Goal: Transaction & Acquisition: Purchase product/service

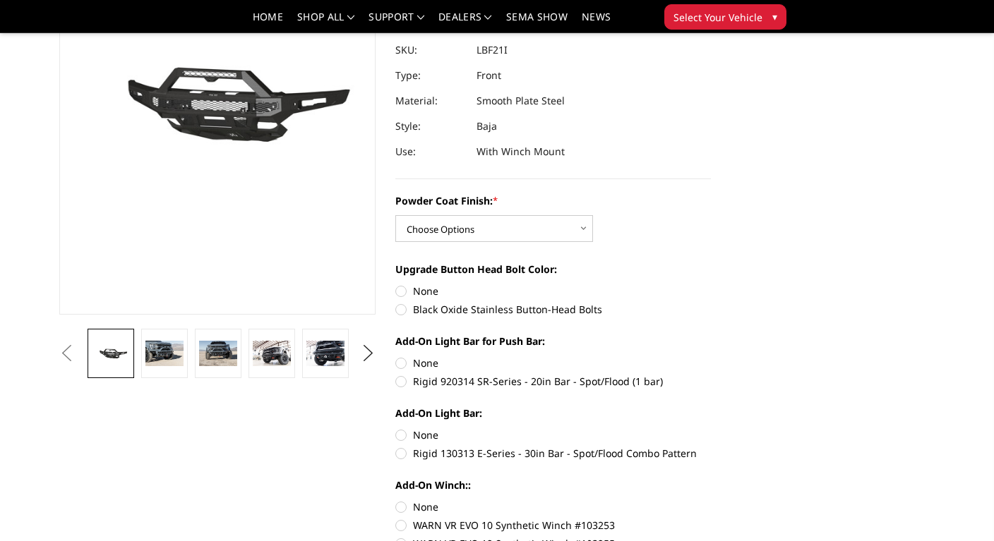
scroll to position [212, 0]
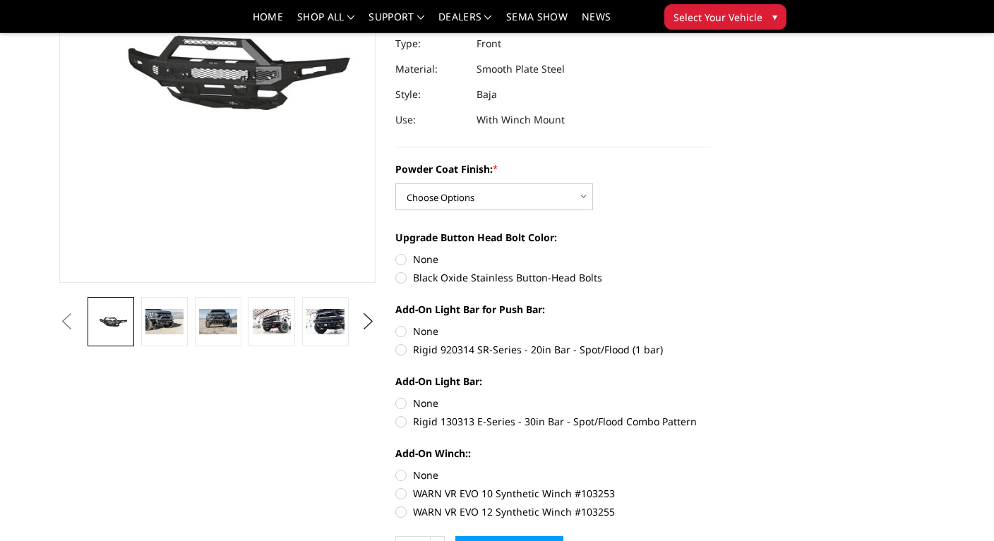
click at [356, 323] on ul "Previous Next" at bounding box center [217, 321] width 323 height 49
click at [372, 314] on button "Next" at bounding box center [367, 321] width 21 height 21
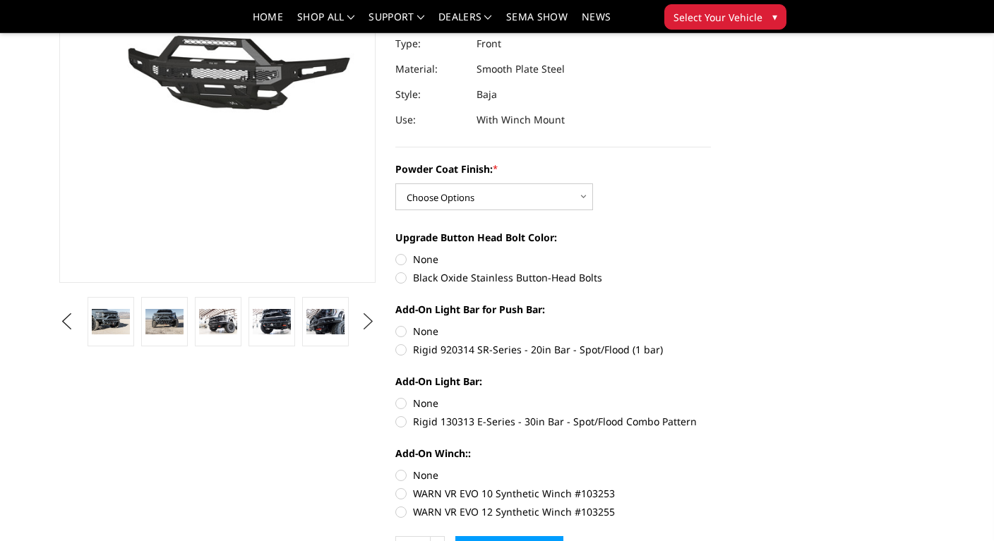
click at [361, 321] on button "Next" at bounding box center [367, 321] width 21 height 21
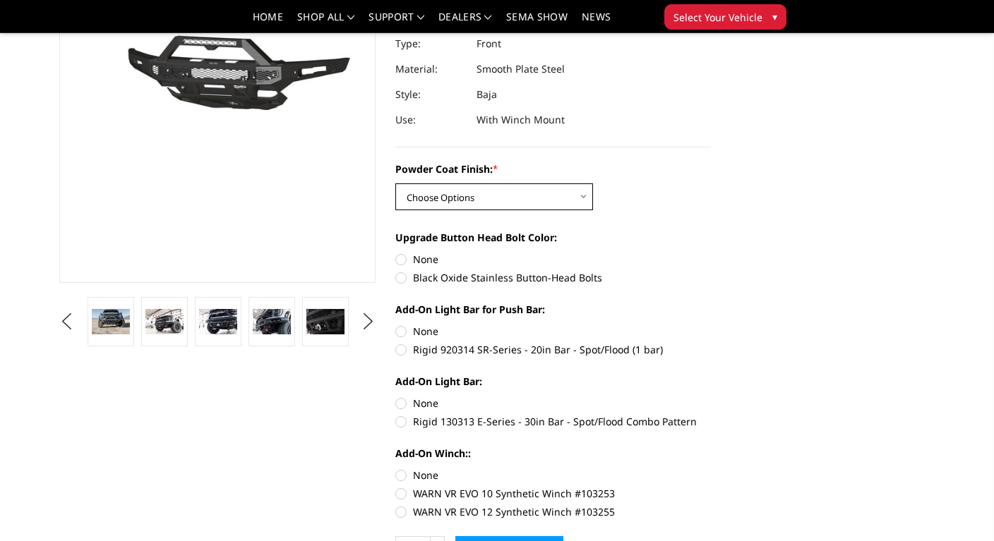
click at [579, 193] on select "Choose Options Bare Metal Texture Black Powder Coat" at bounding box center [494, 196] width 198 height 27
select select "2766"
click at [395, 183] on select "Choose Options Bare Metal Texture Black Powder Coat" at bounding box center [494, 196] width 198 height 27
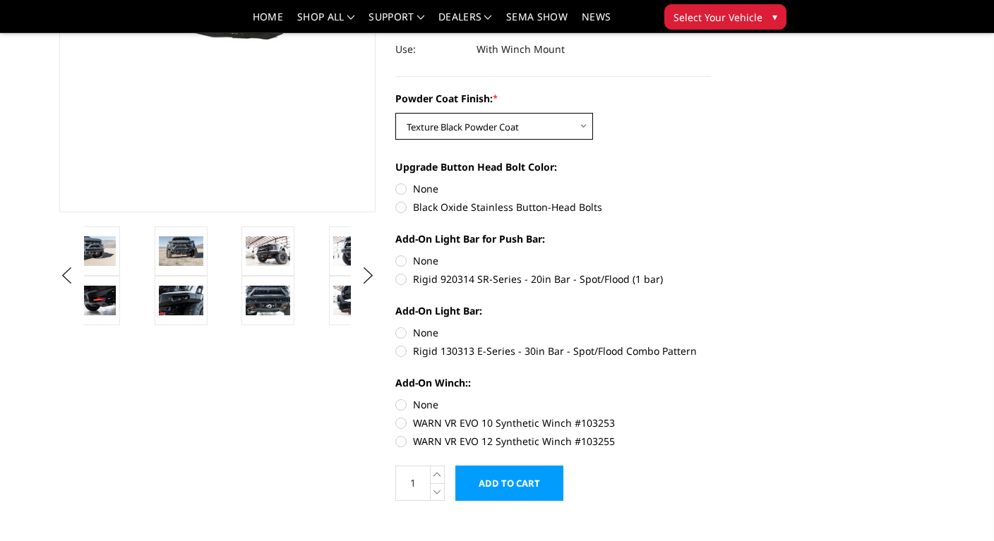
scroll to position [353, 0]
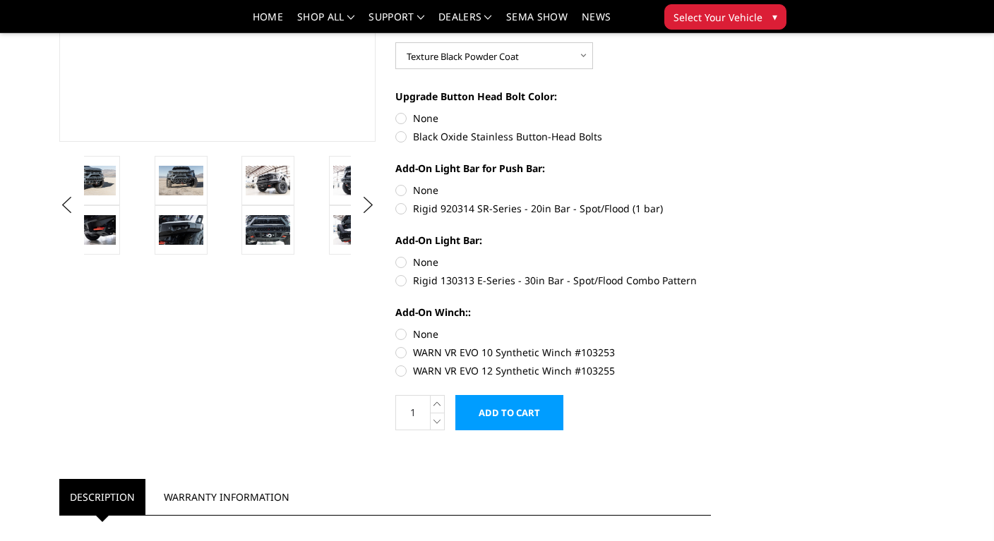
click at [395, 207] on label "Rigid 920314 SR-Series - 20in Bar - Spot/Flood (1 bar)" at bounding box center [553, 208] width 316 height 15
click at [711, 183] on input "Rigid 920314 SR-Series - 20in Bar - Spot/Flood (1 bar)" at bounding box center [711, 183] width 1 height 1
radio input "true"
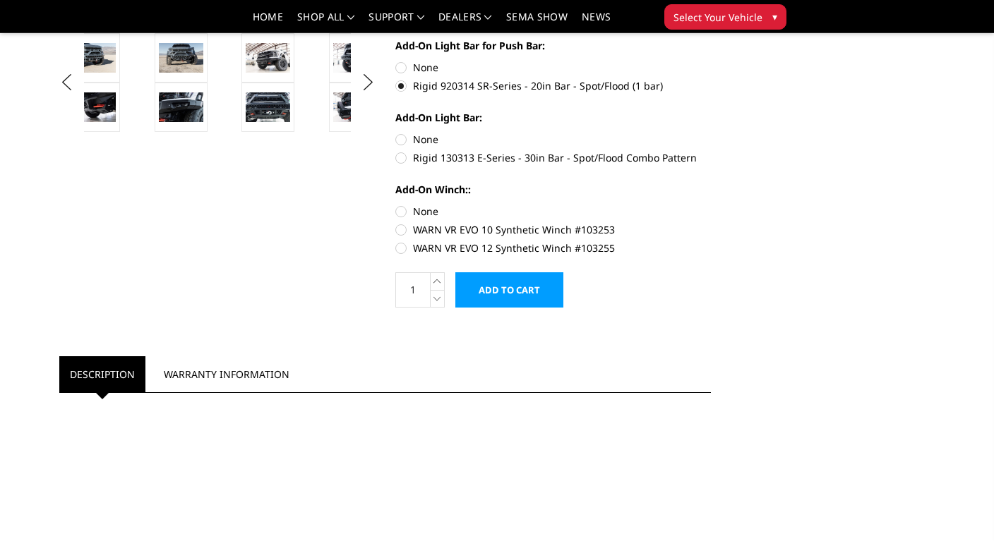
scroll to position [494, 0]
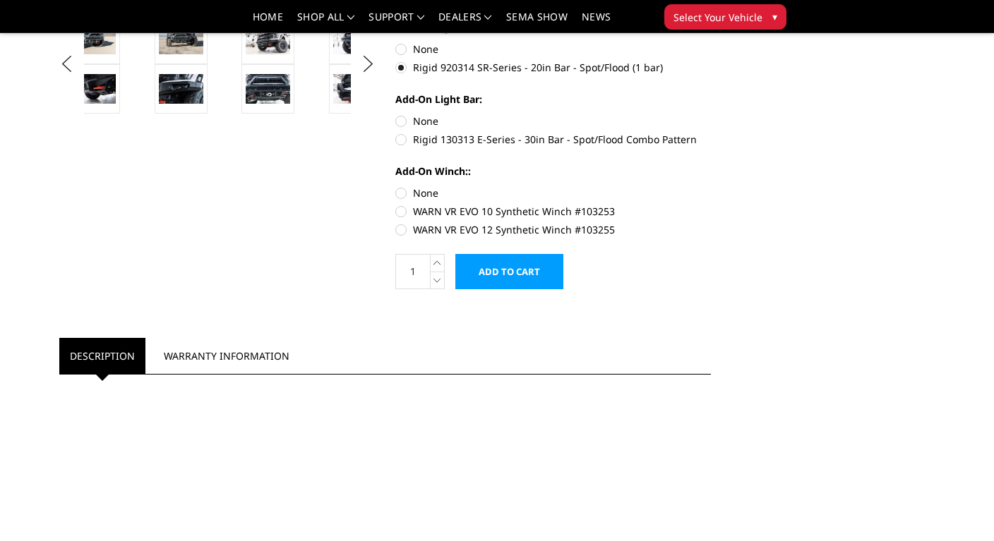
click at [397, 225] on label "WARN VR EVO 12 Synthetic Winch #103255" at bounding box center [553, 229] width 316 height 15
click at [711, 205] on input "WARN VR EVO 12 Synthetic Winch #103255" at bounding box center [711, 204] width 1 height 1
radio input "true"
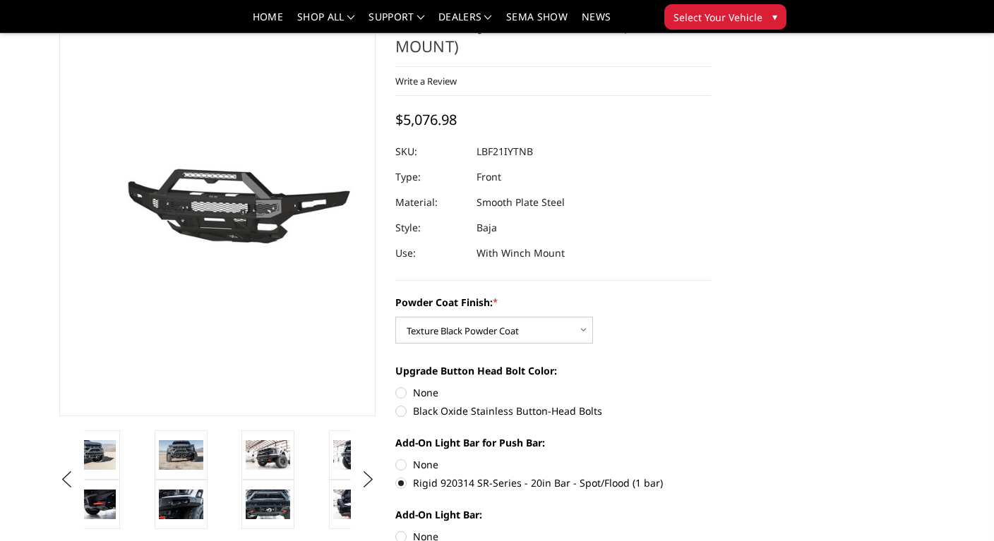
scroll to position [71, 0]
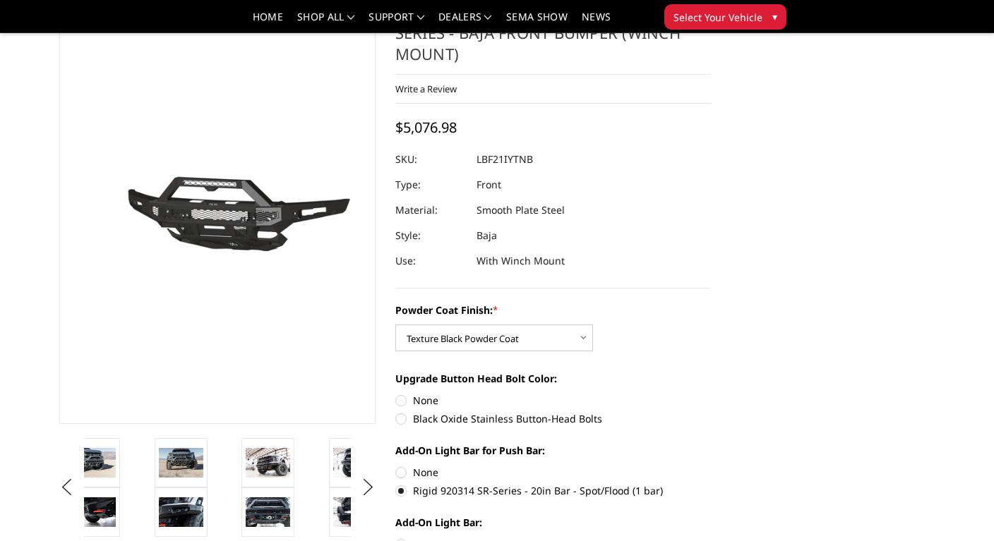
click at [397, 423] on label "Black Oxide Stainless Button-Head Bolts" at bounding box center [553, 418] width 316 height 15
click at [711, 394] on input "Black Oxide Stainless Button-Head Bolts" at bounding box center [711, 393] width 1 height 1
radio input "true"
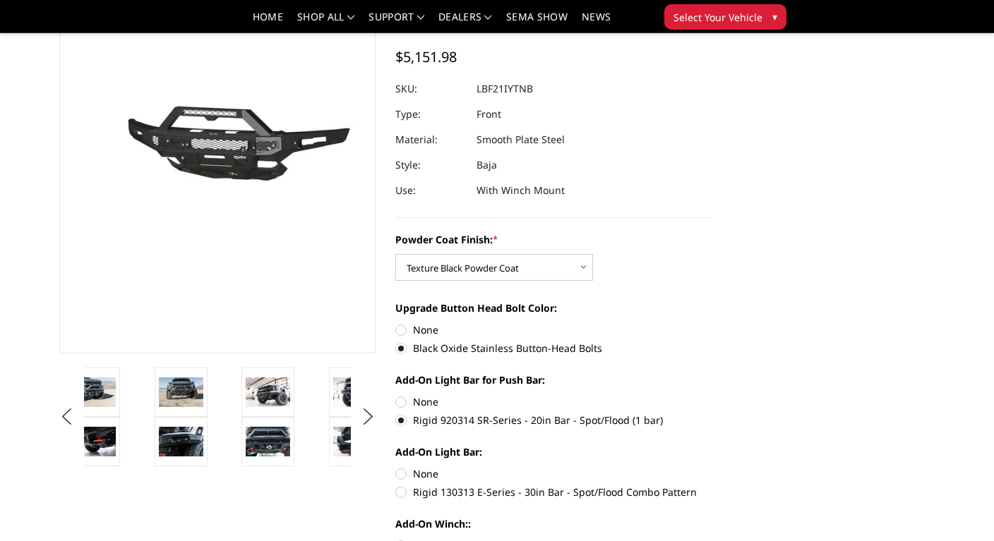
click at [406, 402] on label "None" at bounding box center [553, 401] width 316 height 15
click at [396, 395] on input "None" at bounding box center [395, 394] width 1 height 1
radio input "true"
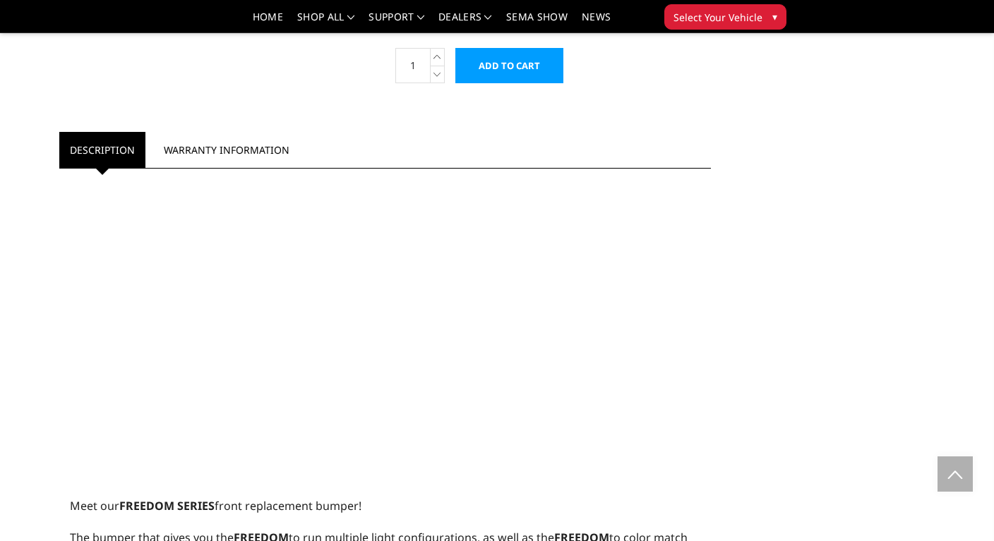
scroll to position [282, 0]
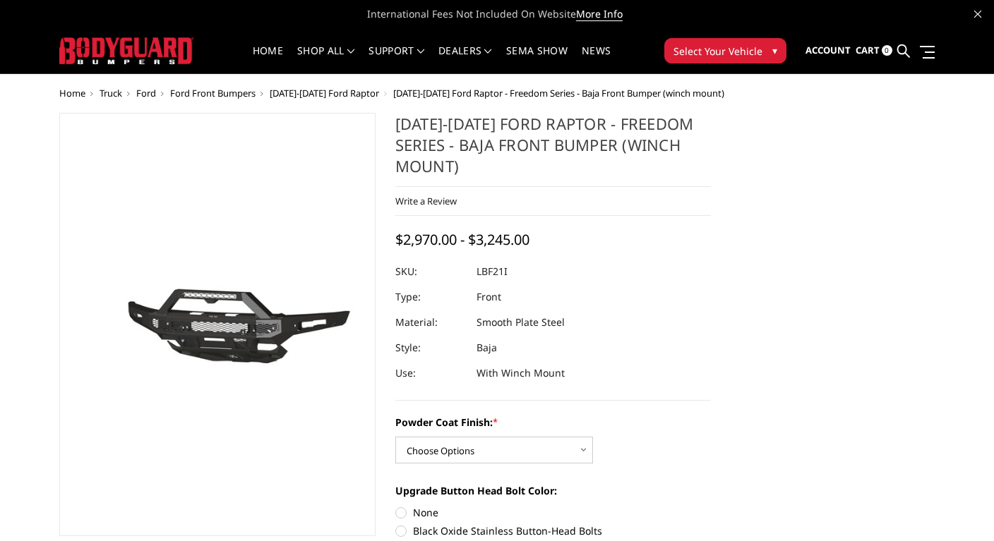
click at [253, 332] on img at bounding box center [151, 325] width 903 height 423
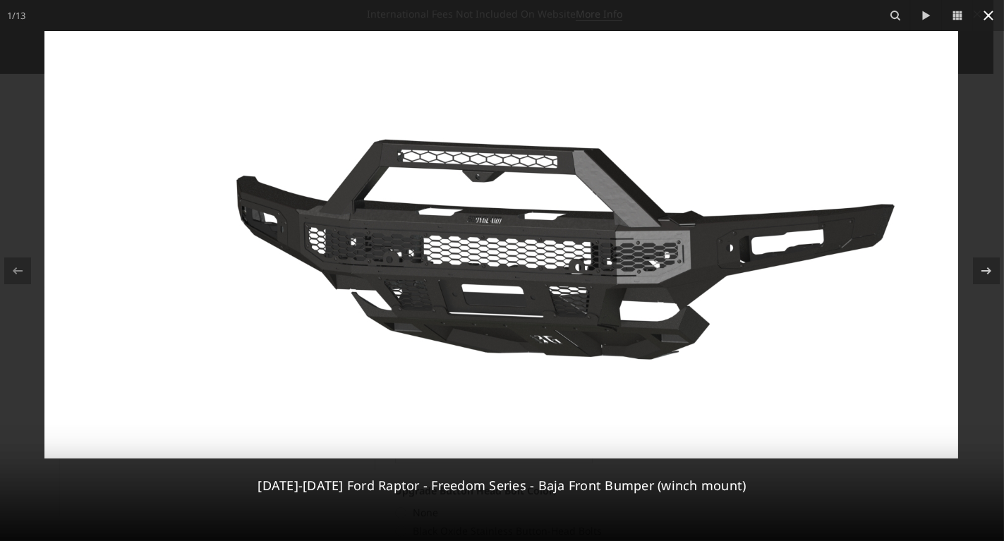
click at [989, 17] on icon at bounding box center [988, 15] width 17 height 17
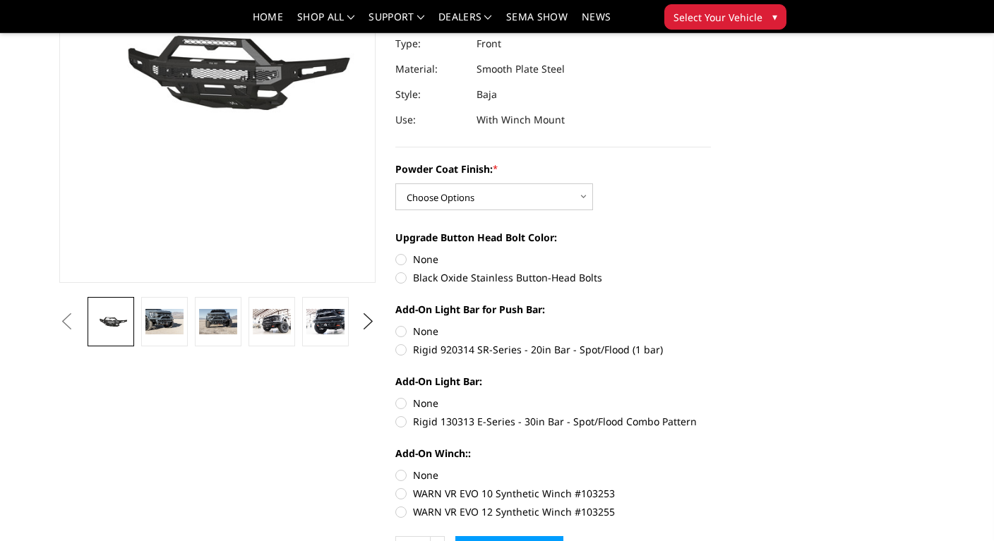
scroll to position [282, 0]
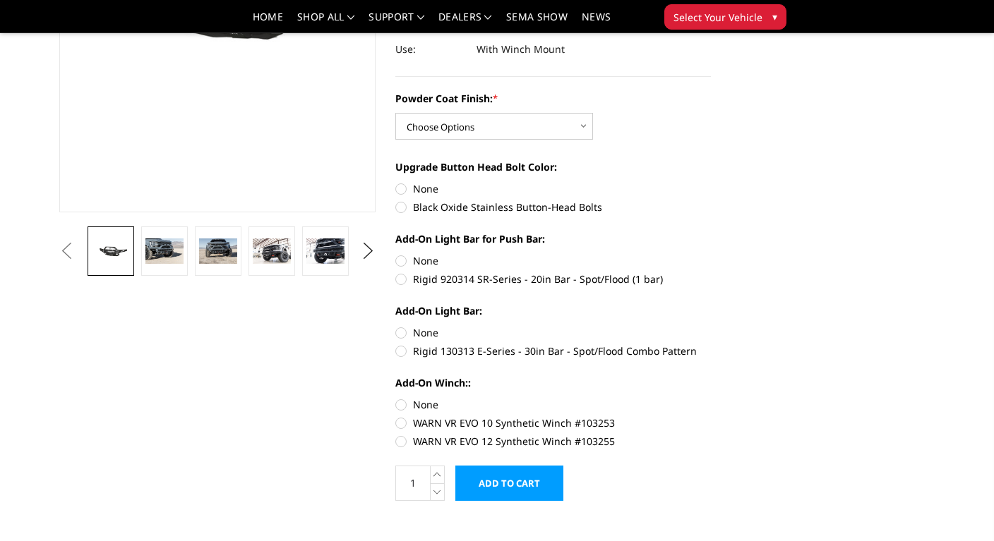
click at [486, 440] on label "WARN VR EVO 12 Synthetic Winch #103255" at bounding box center [553, 441] width 316 height 15
click at [711, 416] on input "WARN VR EVO 12 Synthetic Winch #103255" at bounding box center [711, 416] width 1 height 1
radio input "true"
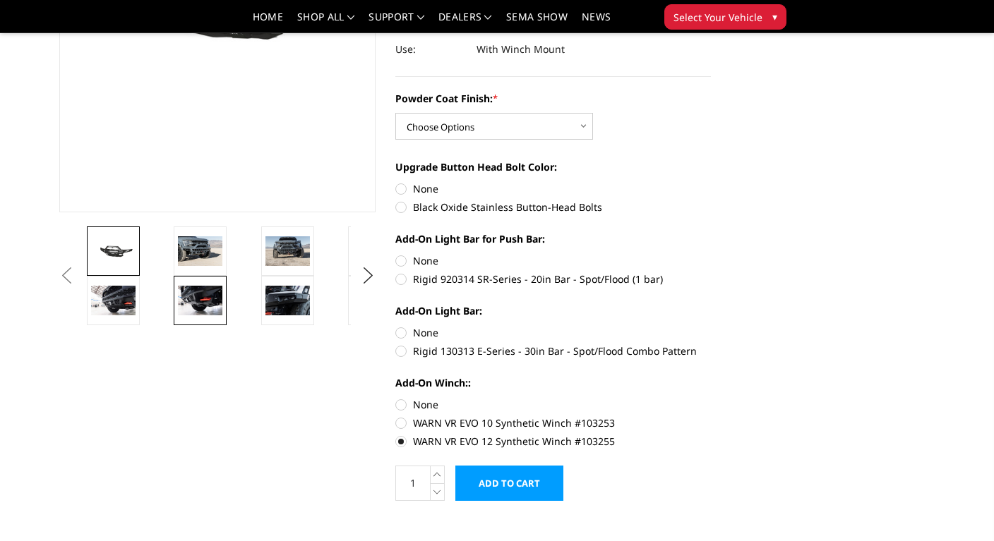
click at [195, 296] on img at bounding box center [200, 301] width 44 height 30
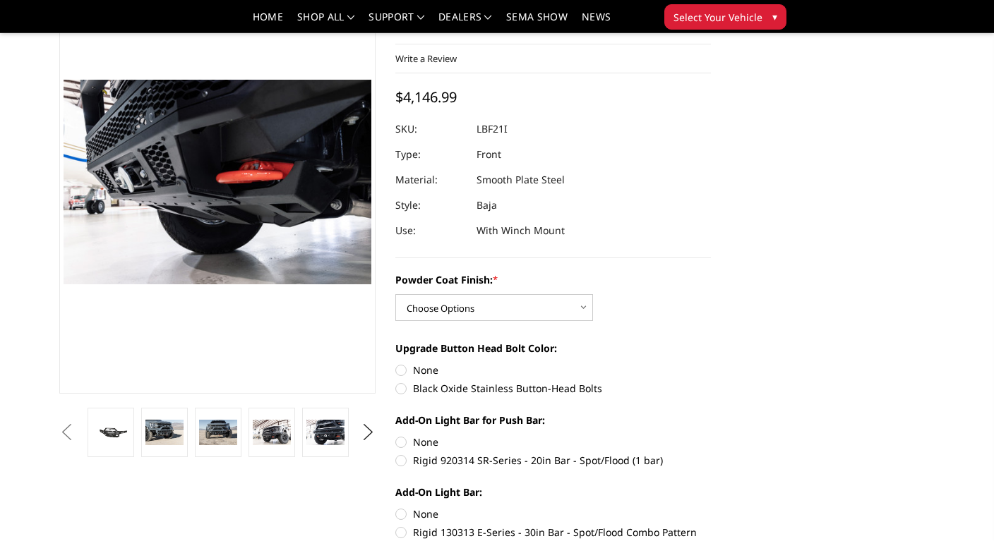
scroll to position [40, 0]
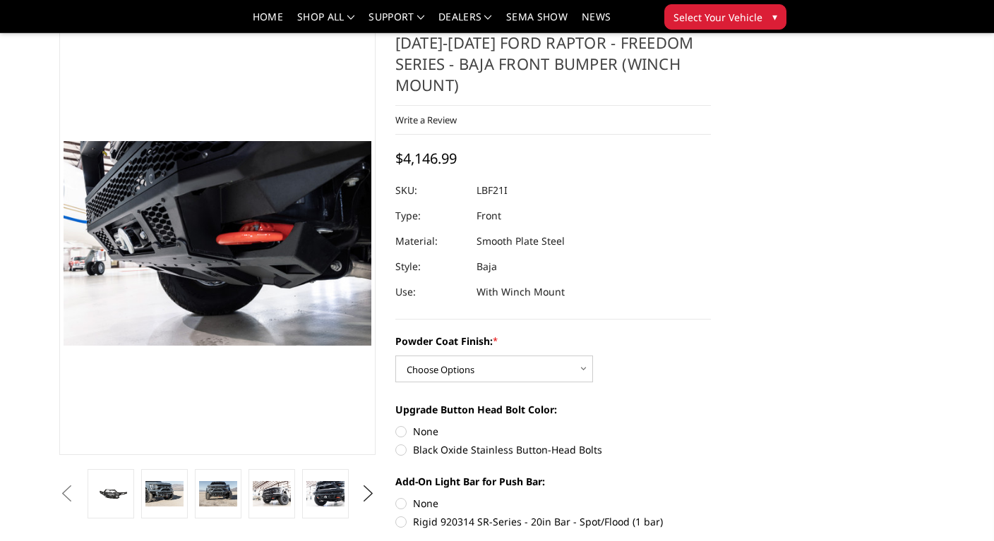
click at [398, 524] on label "Rigid 920314 SR-Series - 20in Bar - Spot/Flood (1 bar)" at bounding box center [553, 521] width 316 height 15
click at [711, 497] on input "Rigid 920314 SR-Series - 20in Bar - Spot/Flood (1 bar)" at bounding box center [711, 496] width 1 height 1
radio input "true"
click at [398, 524] on label "Rigid 920314 SR-Series - 20in Bar - Spot/Flood (1 bar)" at bounding box center [553, 521] width 316 height 15
click at [711, 497] on input "Rigid 920314 SR-Series - 20in Bar - Spot/Flood (1 bar)" at bounding box center [711, 496] width 1 height 1
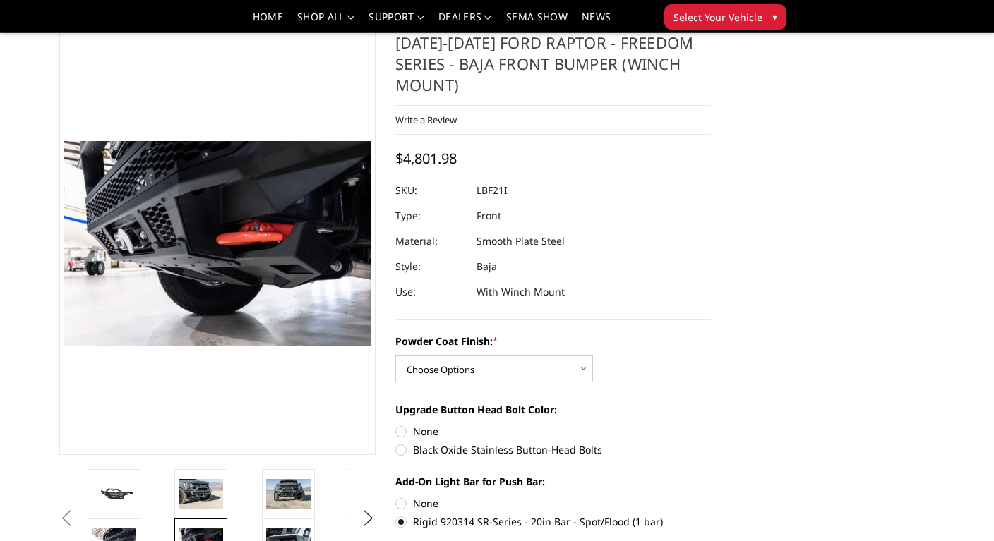
click at [401, 502] on label "None" at bounding box center [553, 503] width 316 height 15
click at [396, 497] on input "None" at bounding box center [395, 496] width 1 height 1
radio input "true"
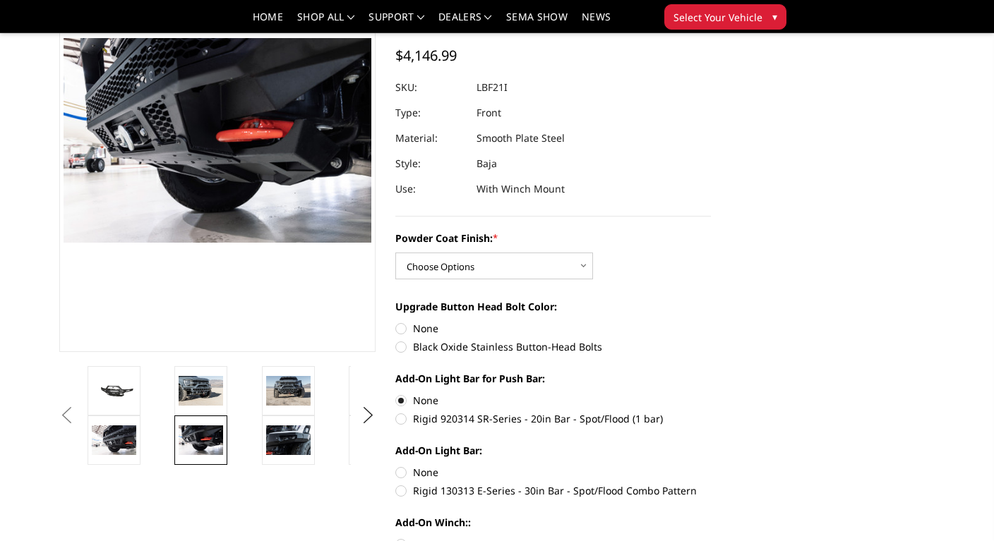
scroll to position [110, 0]
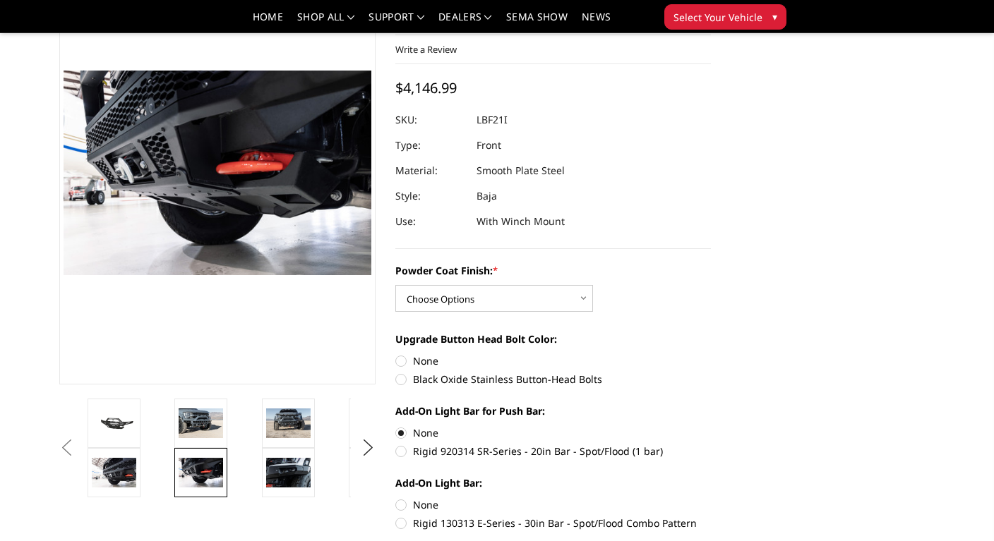
click at [401, 372] on label "Black Oxide Stainless Button-Head Bolts" at bounding box center [553, 379] width 316 height 15
click at [711, 354] on input "Black Oxide Stainless Button-Head Bolts" at bounding box center [711, 354] width 1 height 1
radio input "true"
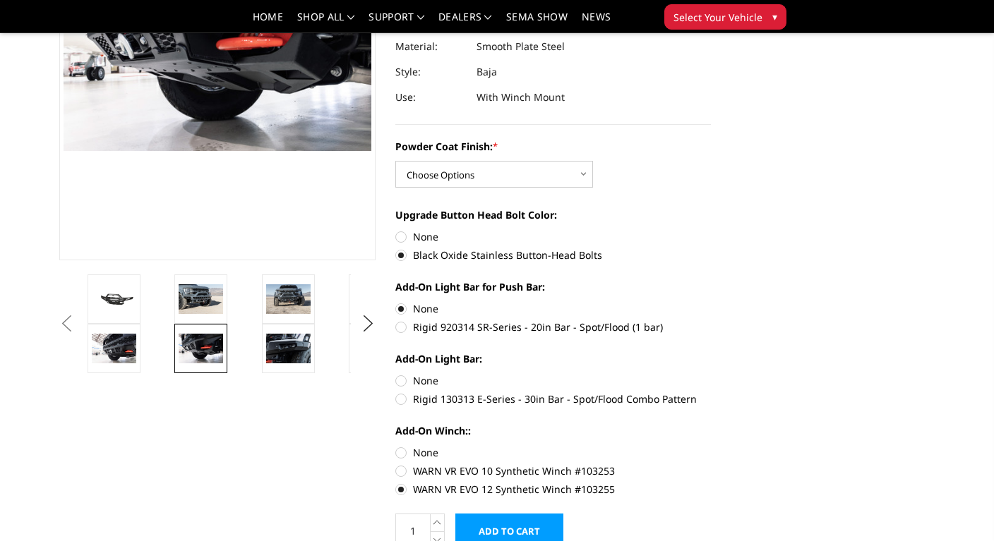
scroll to position [251, 0]
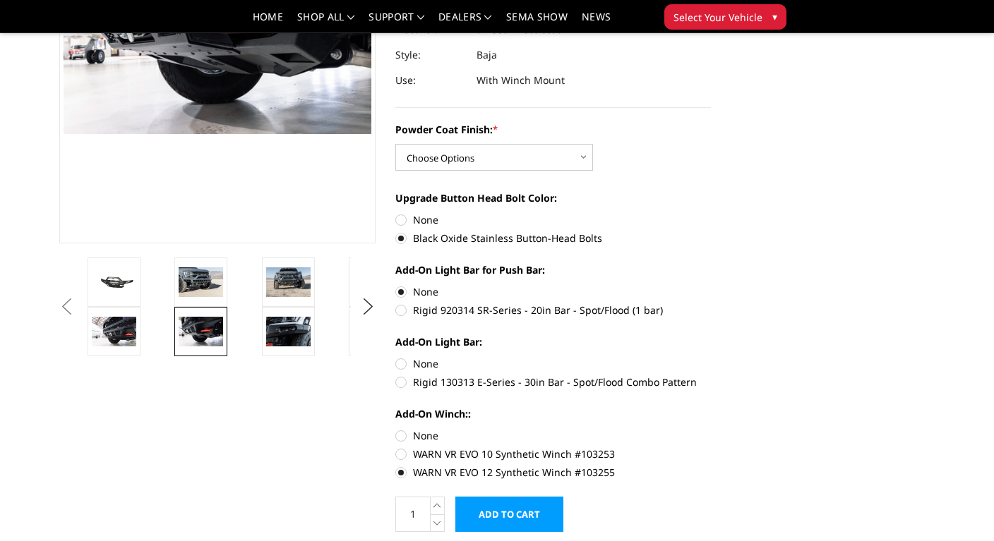
click at [402, 380] on label "Rigid 130313 E-Series - 30in Bar - Spot/Flood Combo Pattern" at bounding box center [553, 382] width 316 height 15
click at [711, 357] on input "Rigid 130313 E-Series - 30in Bar - Spot/Flood Combo Pattern" at bounding box center [711, 356] width 1 height 1
radio input "true"
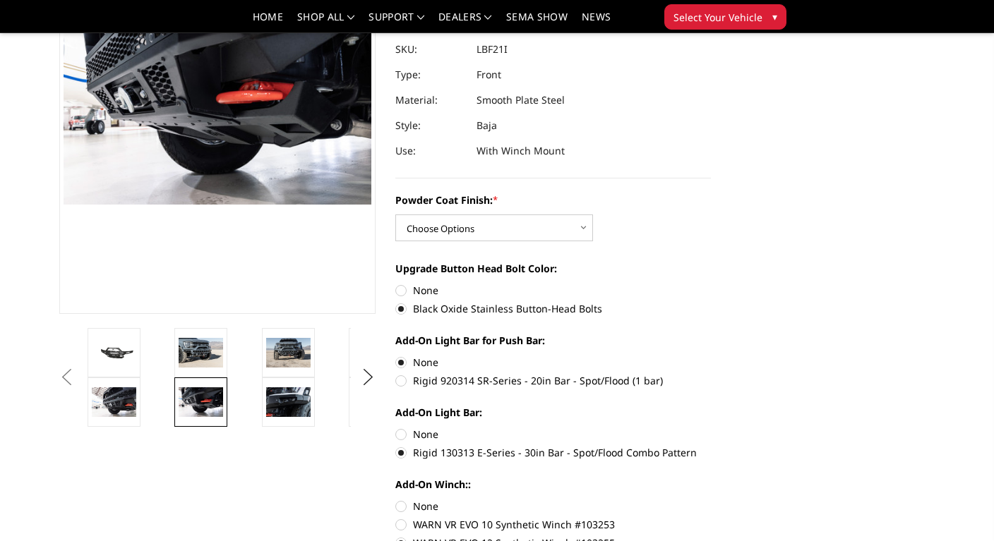
scroll to position [0, 0]
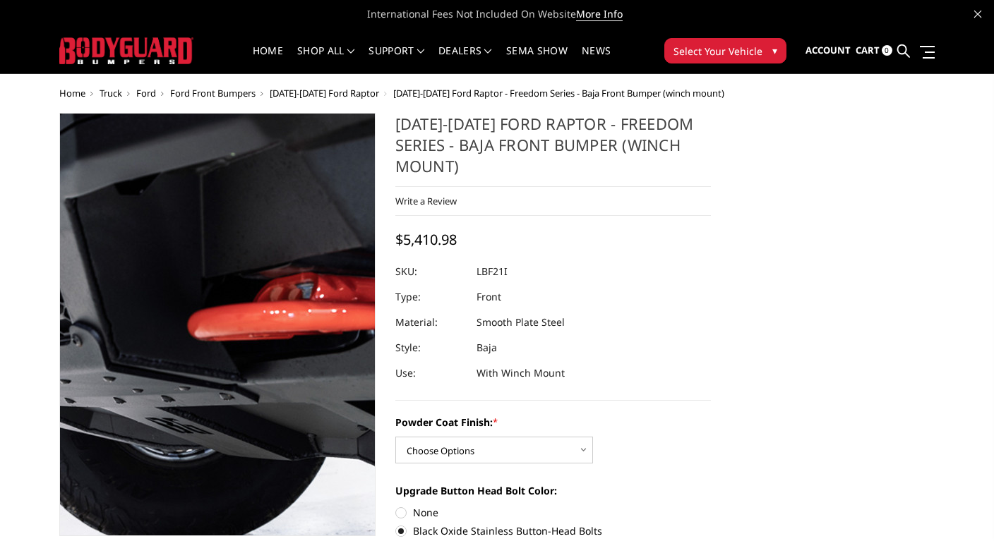
click at [231, 298] on img at bounding box center [191, 336] width 903 height 603
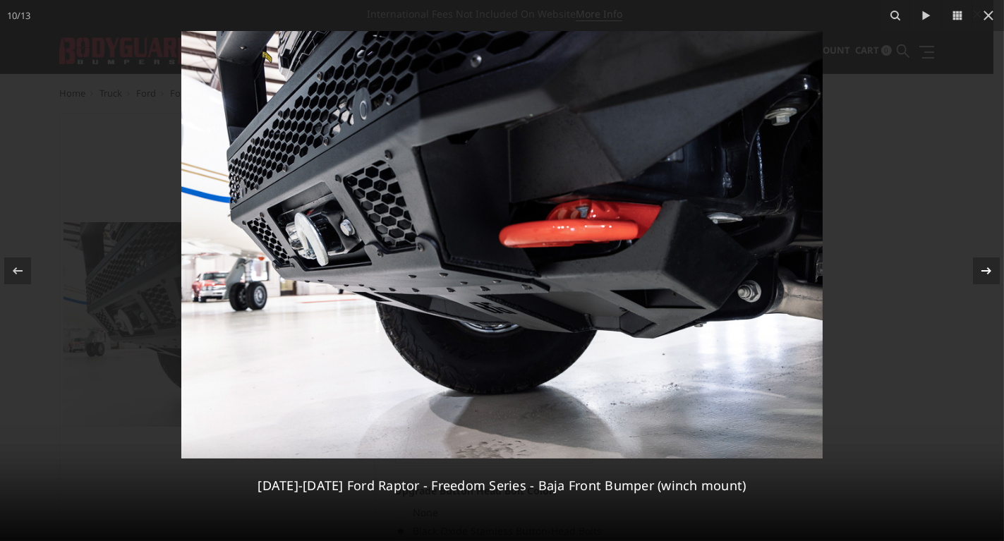
click at [984, 272] on icon at bounding box center [986, 271] width 17 height 17
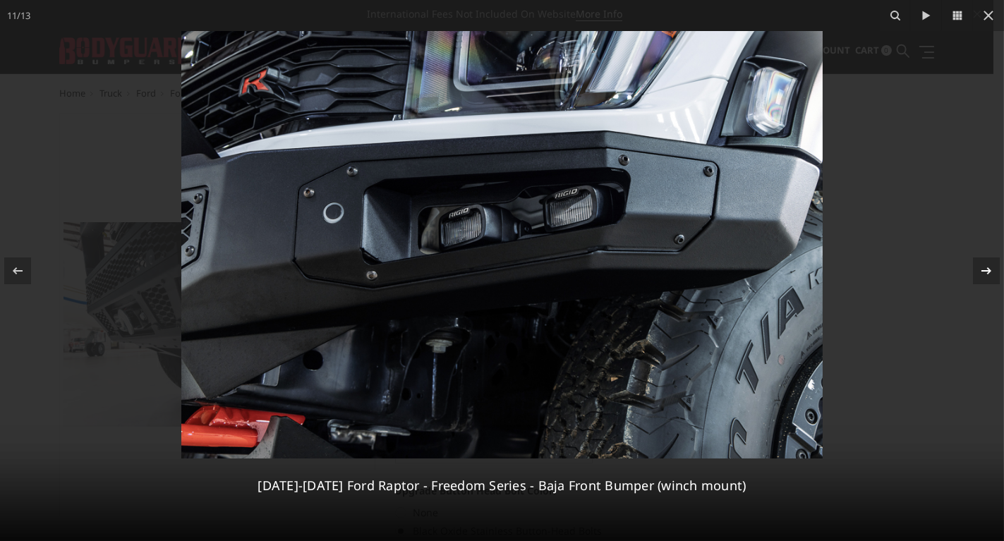
click at [982, 268] on icon at bounding box center [986, 271] width 17 height 17
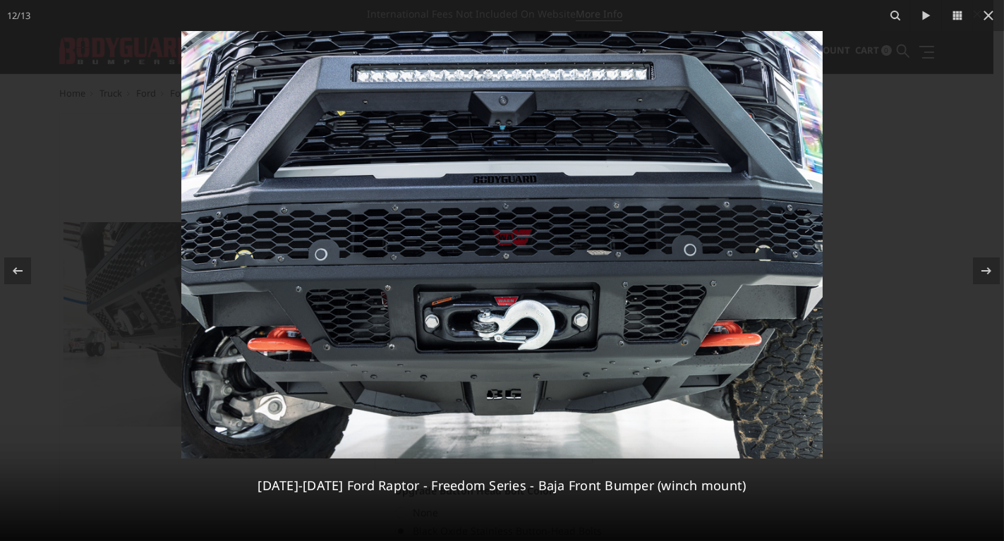
click at [492, 331] on img at bounding box center [501, 245] width 641 height 428
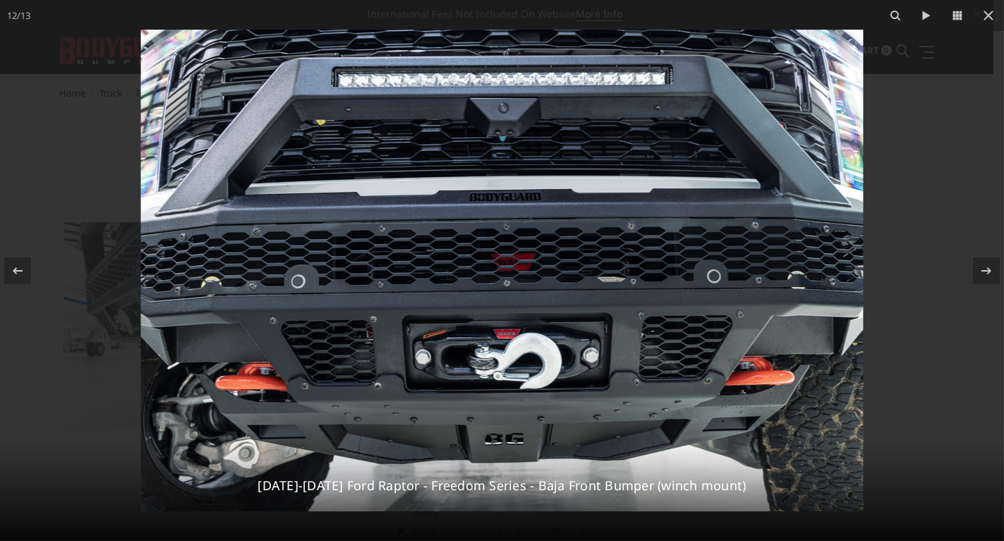
click at [493, 330] on img at bounding box center [502, 271] width 723 height 482
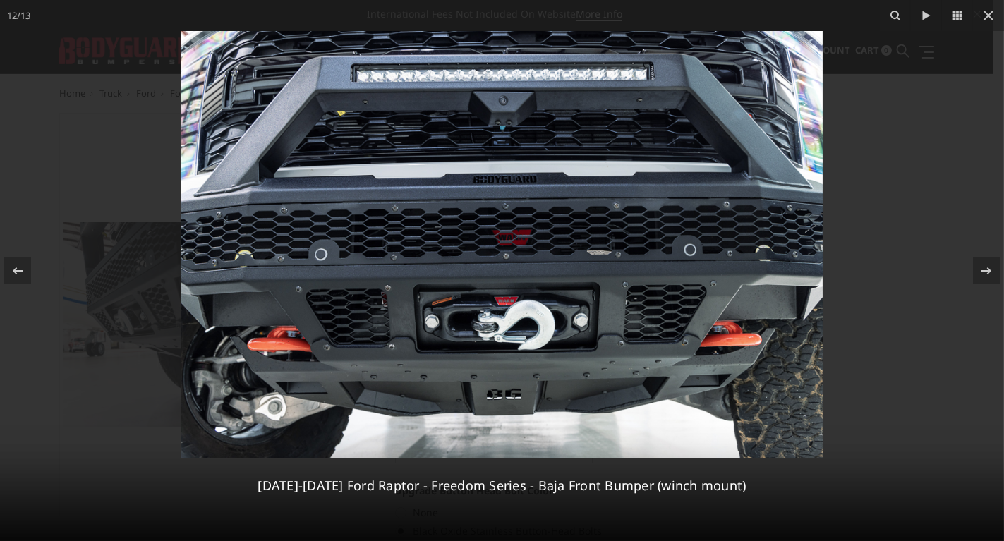
click at [493, 330] on img at bounding box center [501, 245] width 641 height 428
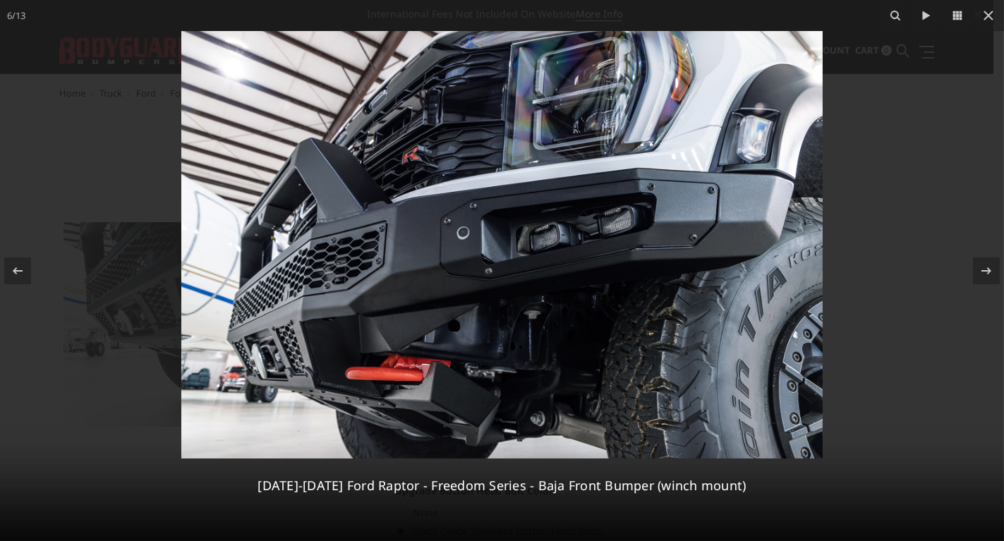
drag, startPoint x: 995, startPoint y: 20, endPoint x: 970, endPoint y: 66, distance: 52.4
click at [971, 66] on div "6 / [PHONE_NUMBER][DATE][DATE] Ford Raptor - Freedom Series - Baja Front Bumper…" at bounding box center [502, 270] width 1004 height 541
drag, startPoint x: 983, startPoint y: 11, endPoint x: 964, endPoint y: 39, distance: 33.5
click at [964, 39] on div "6 / [PHONE_NUMBER][DATE][DATE] Ford Raptor - Freedom Series - Baja Front Bumper…" at bounding box center [502, 270] width 1004 height 541
click at [985, 18] on icon at bounding box center [988, 15] width 17 height 17
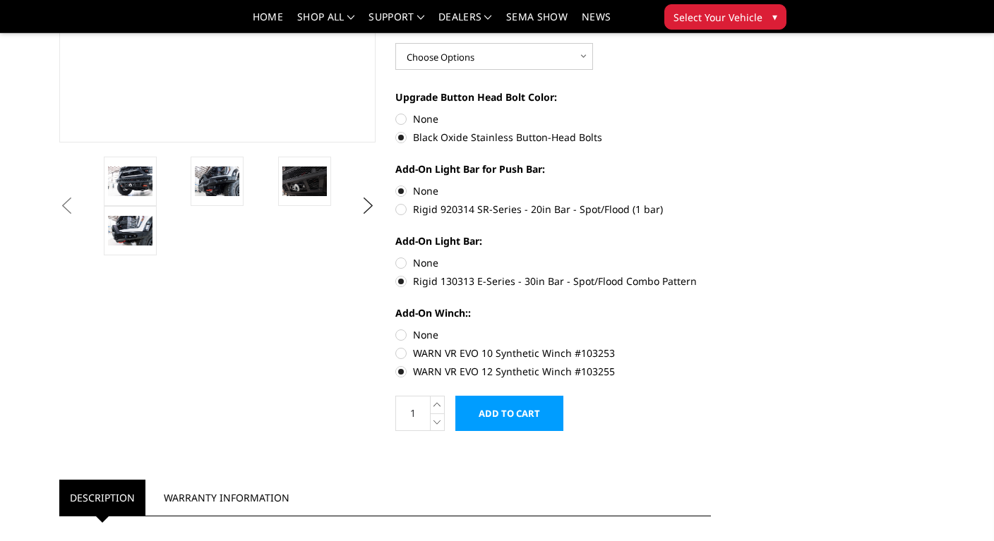
scroll to position [353, 0]
click at [406, 281] on label "Rigid 130313 E-Series - 30in Bar - Spot/Flood Combo Pattern" at bounding box center [553, 280] width 316 height 15
click at [711, 255] on input "Rigid 130313 E-Series - 30in Bar - Spot/Flood Combo Pattern" at bounding box center [711, 255] width 1 height 1
click at [400, 283] on label "Rigid 130313 E-Series - 30in Bar - Spot/Flood Combo Pattern" at bounding box center [553, 280] width 316 height 15
click at [711, 255] on input "Rigid 130313 E-Series - 30in Bar - Spot/Flood Combo Pattern" at bounding box center [711, 255] width 1 height 1
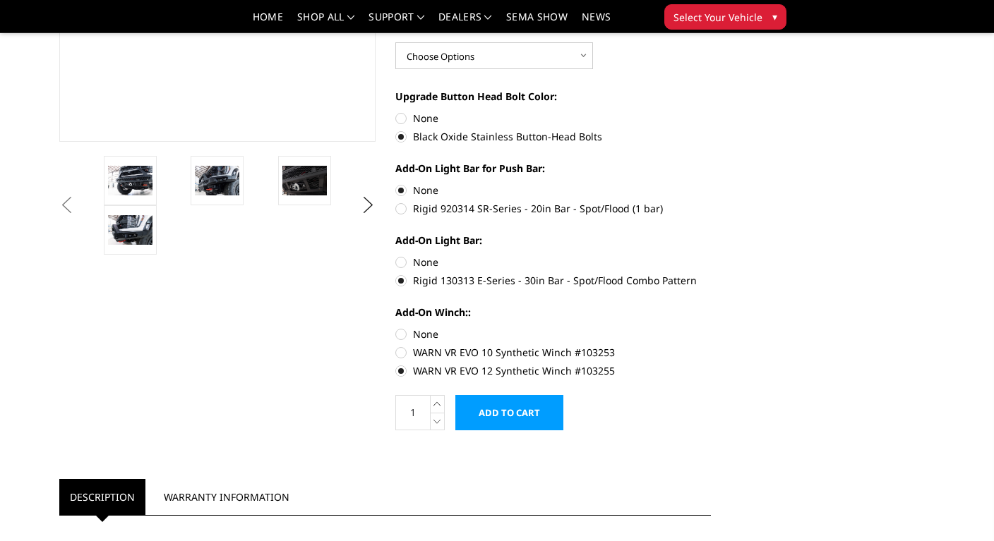
click at [397, 258] on label "None" at bounding box center [553, 262] width 316 height 15
click at [396, 255] on input "None" at bounding box center [395, 255] width 1 height 1
radio input "true"
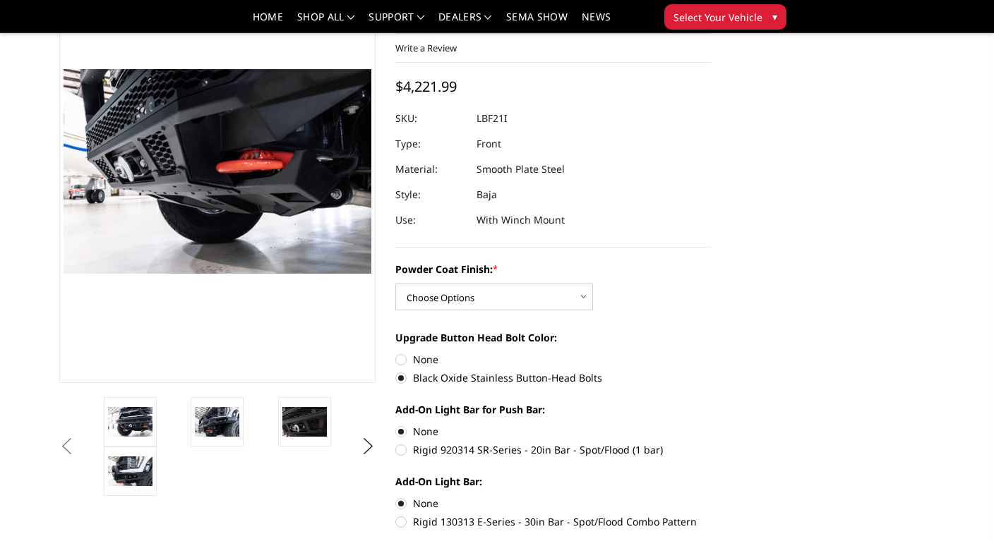
scroll to position [141, 0]
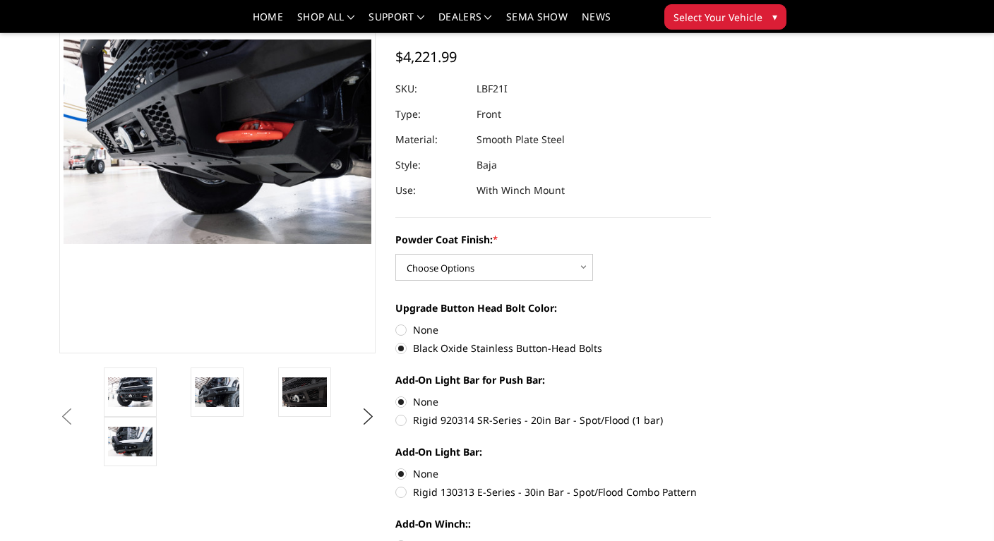
click at [401, 330] on label "None" at bounding box center [553, 330] width 316 height 15
click at [396, 323] on input "None" at bounding box center [395, 323] width 1 height 1
radio input "true"
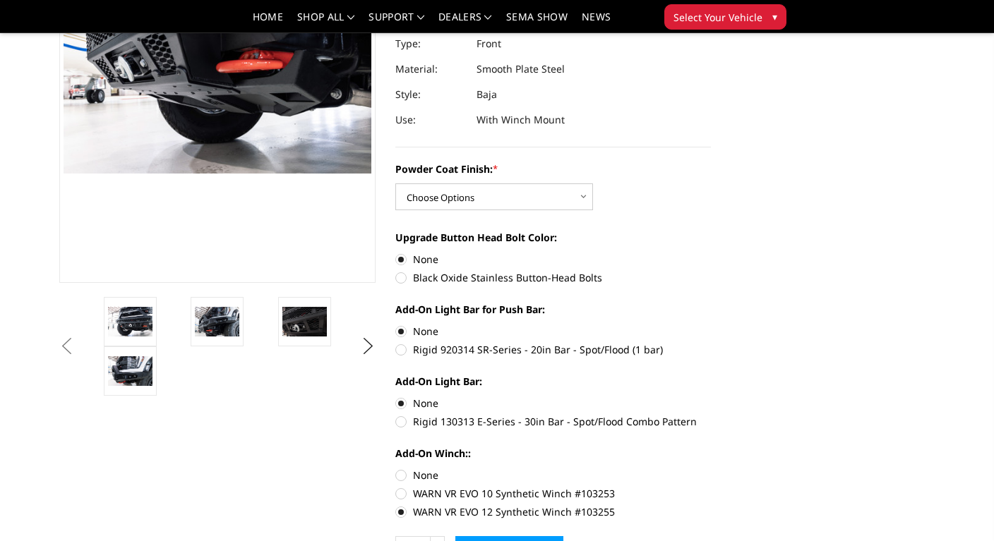
scroll to position [282, 0]
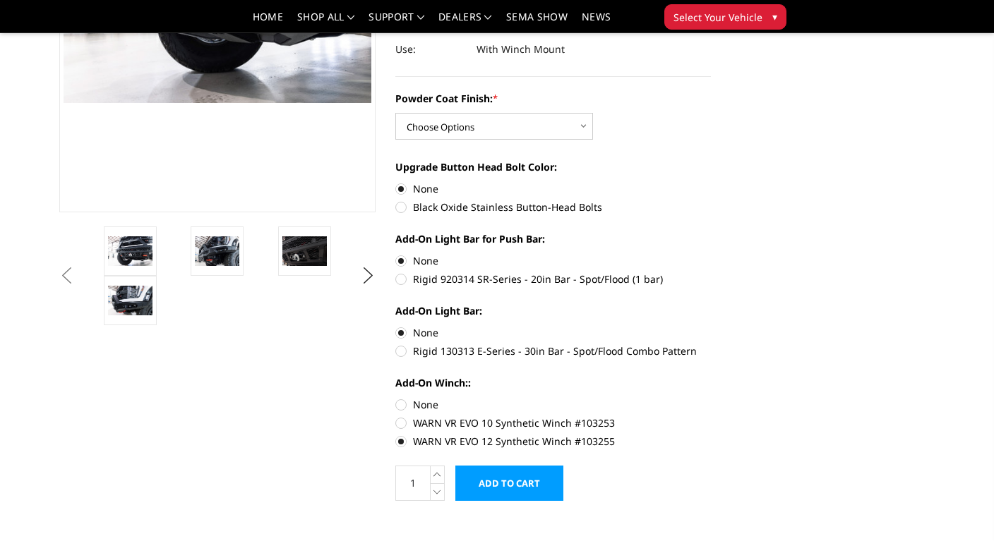
click at [402, 423] on label "WARN VR EVO 10 Synthetic Winch #103253" at bounding box center [553, 423] width 316 height 15
click at [711, 398] on input "WARN VR EVO 10 Synthetic Winch #103253" at bounding box center [711, 397] width 1 height 1
radio input "true"
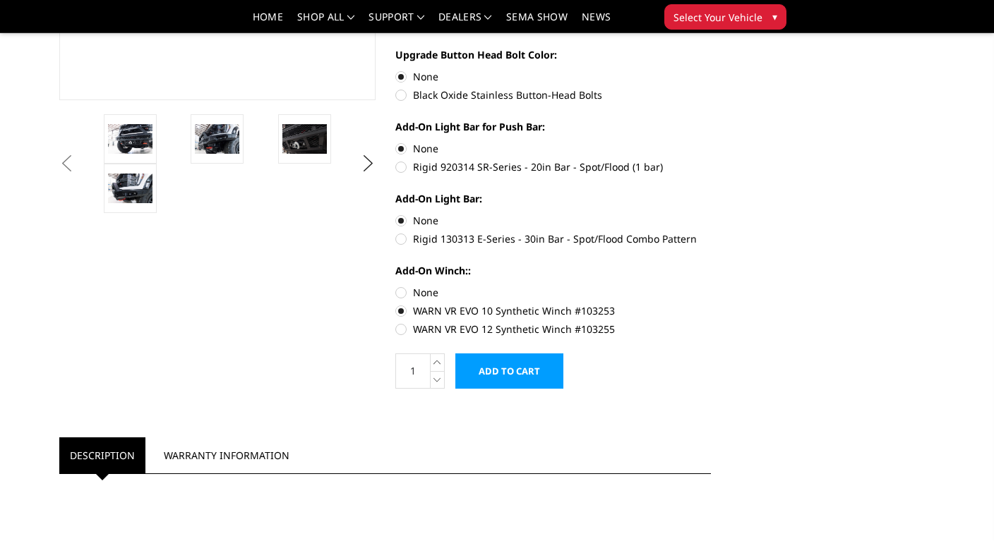
scroll to position [423, 0]
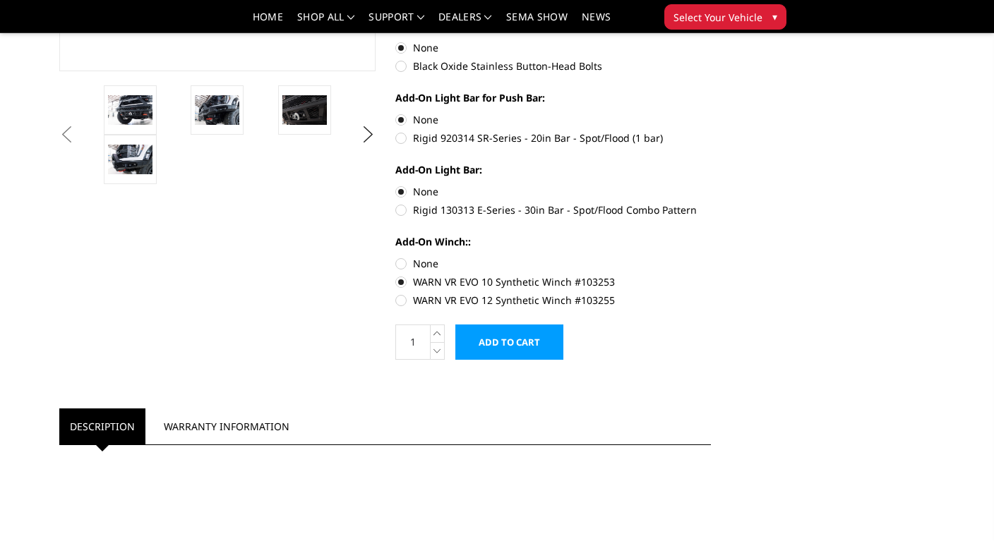
drag, startPoint x: 415, startPoint y: 301, endPoint x: 713, endPoint y: 287, distance: 298.1
drag, startPoint x: 629, startPoint y: 288, endPoint x: 483, endPoint y: 293, distance: 146.2
click at [485, 293] on div "Add-On Winch:: None WARN VR EVO 10 Synthetic Winch #103253 WARN VR EVO 12 Synth…" at bounding box center [553, 269] width 316 height 71
